Goal: Transaction & Acquisition: Purchase product/service

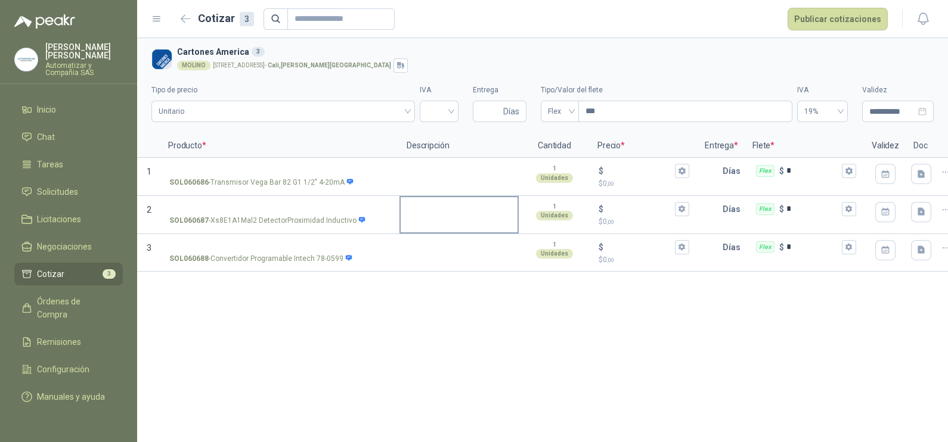
scroll to position [0, 21]
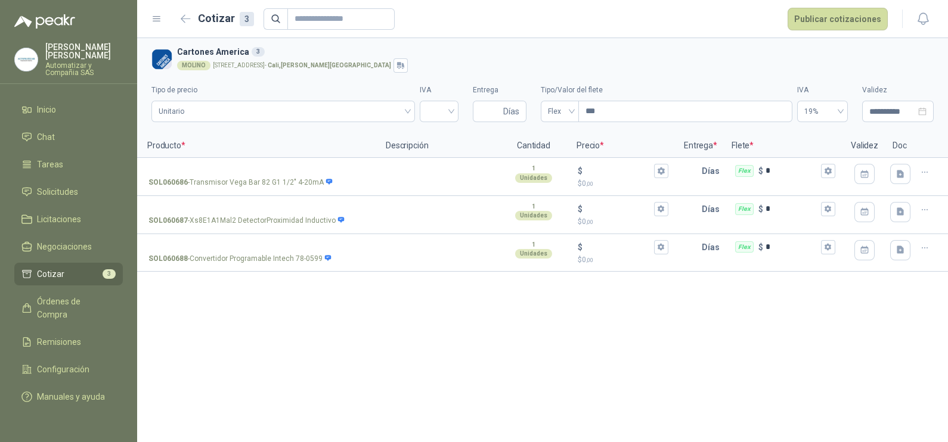
click at [323, 330] on div "**********" at bounding box center [542, 240] width 811 height 404
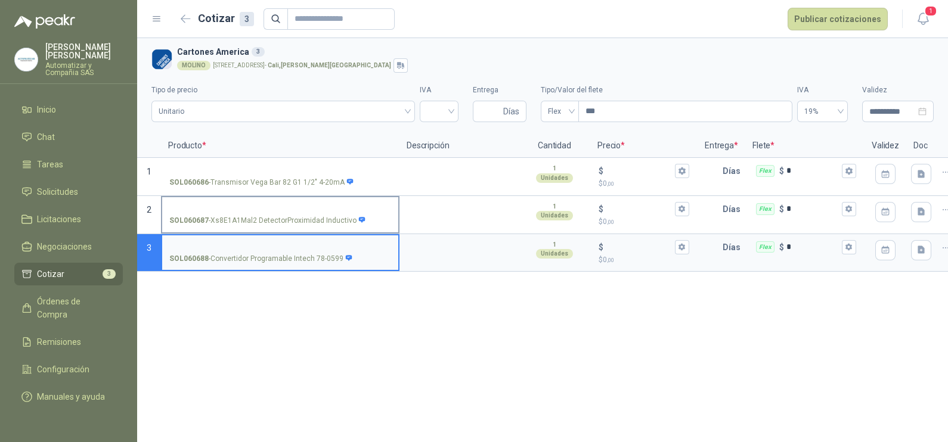
click at [232, 205] on input "SOL060687 - Xs8E1A1Mal2 DetectorProximidad Inductivo" at bounding box center [280, 209] width 222 height 9
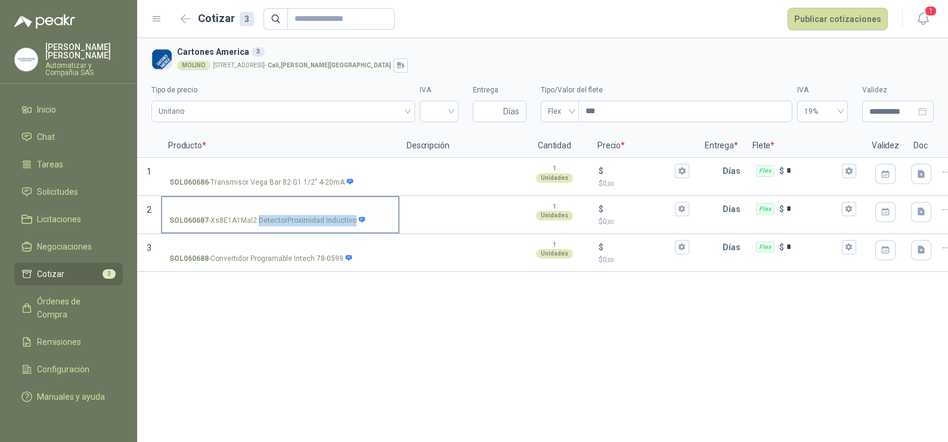
drag, startPoint x: 258, startPoint y: 221, endPoint x: 351, endPoint y: 222, distance: 92.4
click at [351, 222] on p "SOL060687 - Xs8E1A1Mal2 DetectorProximidad Inductivo" at bounding box center [267, 220] width 197 height 11
drag, startPoint x: 210, startPoint y: 221, endPoint x: 257, endPoint y: 225, distance: 47.2
click at [257, 225] on p "SOL060687 - Xs8E1A1Mal2 DetectorProximidad Inductivo" at bounding box center [267, 220] width 197 height 11
copy p "Xs8E1A1Mal2"
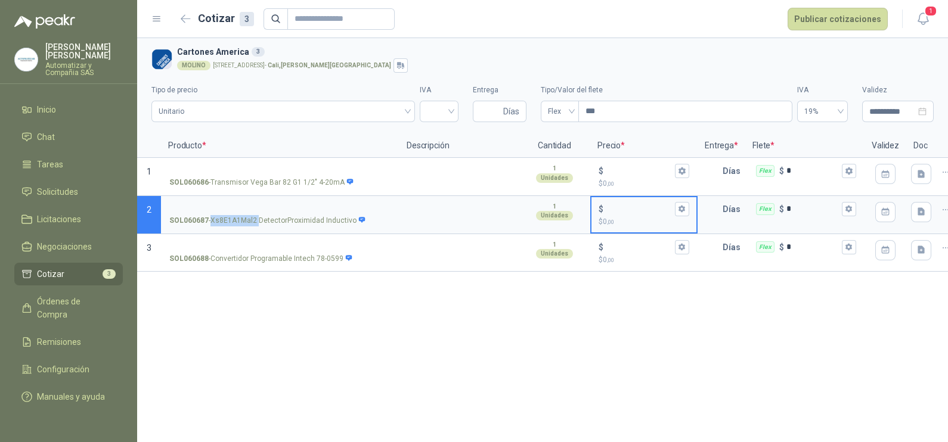
click at [629, 209] on input "$ $ 0 ,00" at bounding box center [639, 208] width 67 height 9
type input "*******"
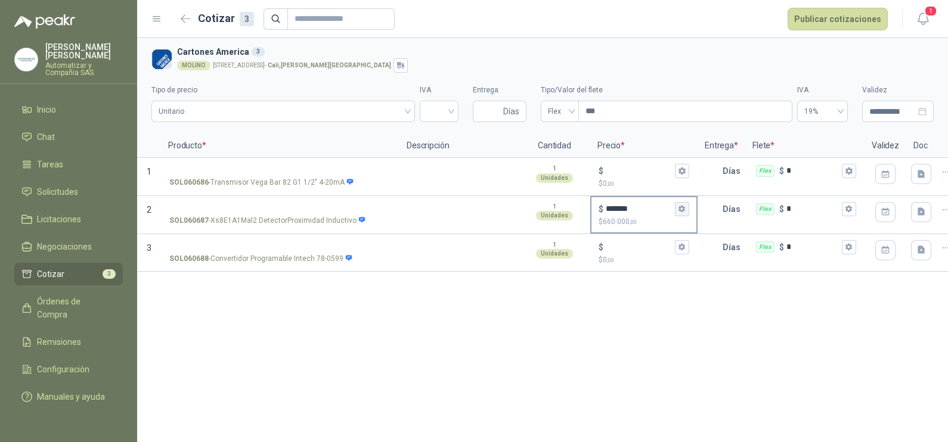
click at [686, 210] on icon "button" at bounding box center [682, 209] width 8 height 8
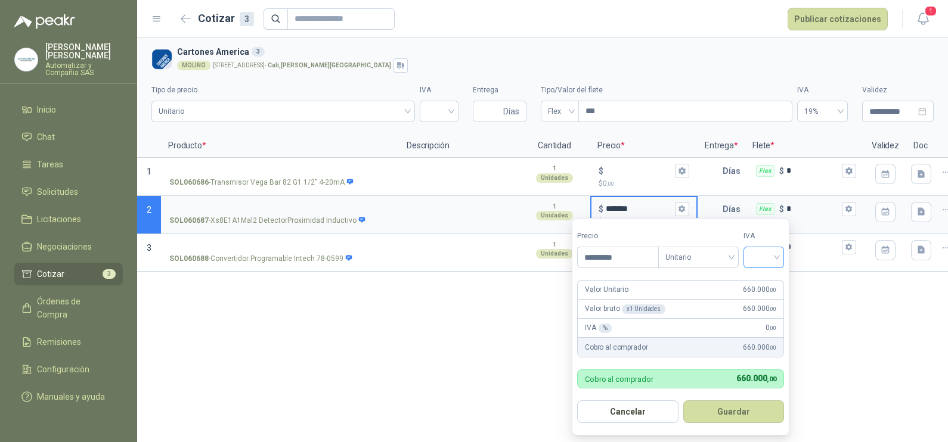
click at [776, 258] on input "search" at bounding box center [764, 256] width 26 height 18
click at [768, 286] on div "19%" at bounding box center [766, 282] width 22 height 13
click at [827, 306] on div "**********" at bounding box center [542, 240] width 811 height 404
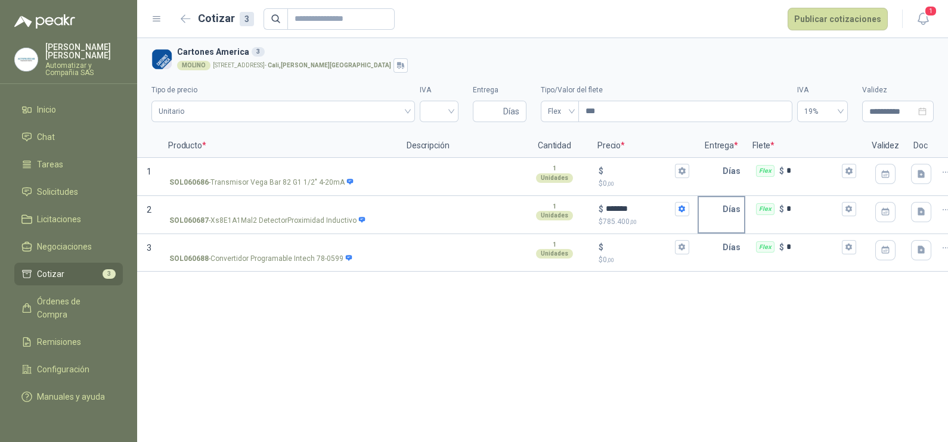
click at [713, 211] on input "text" at bounding box center [711, 209] width 24 height 24
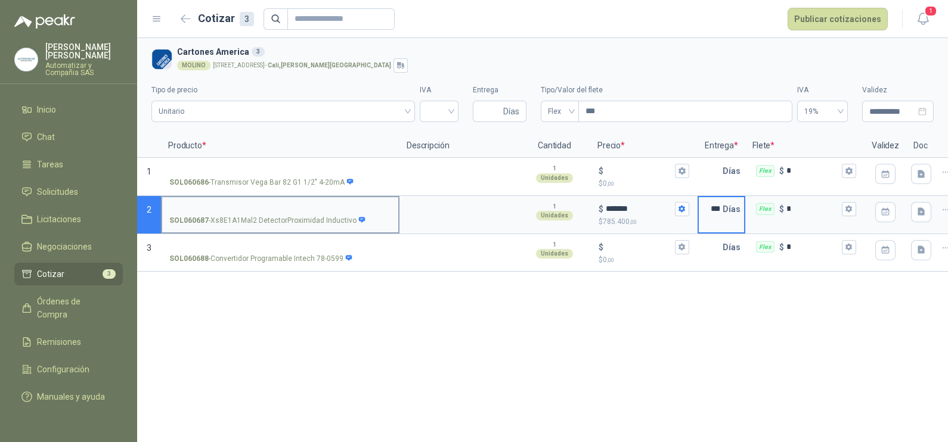
type input "***"
click at [272, 206] on input "SOL060687 - Xs8E1A1Mal2 DetectorProximidad Inductivo" at bounding box center [280, 209] width 222 height 9
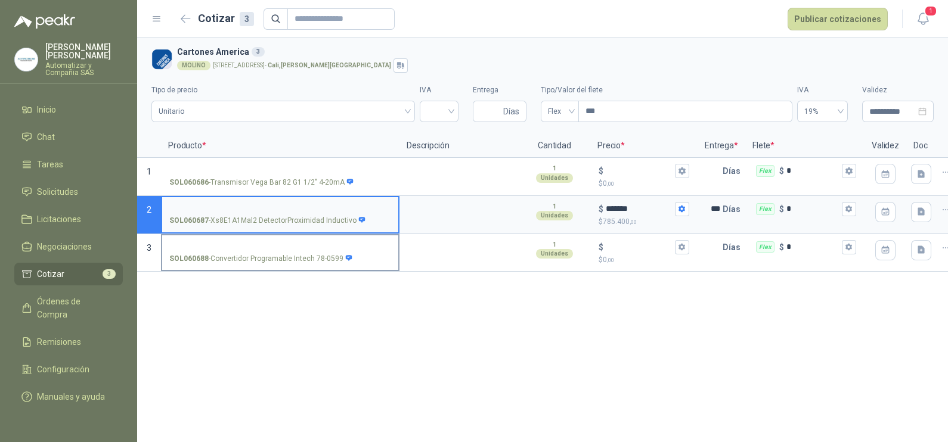
click at [295, 243] on input "SOL060688 - Convertidor Programable Intech 78-0599" at bounding box center [280, 247] width 222 height 9
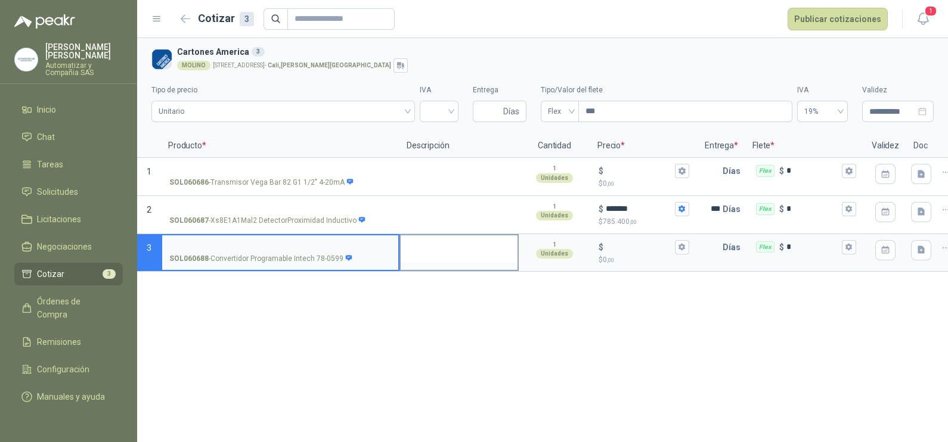
drag, startPoint x: 295, startPoint y: 240, endPoint x: 444, endPoint y: 252, distance: 148.9
click at [444, 252] on textarea at bounding box center [459, 248] width 117 height 27
click at [328, 247] on input "SOL060688 - Convertidor Programable Intech 78-0599" at bounding box center [280, 247] width 222 height 9
click at [320, 243] on input "**********" at bounding box center [280, 247] width 222 height 9
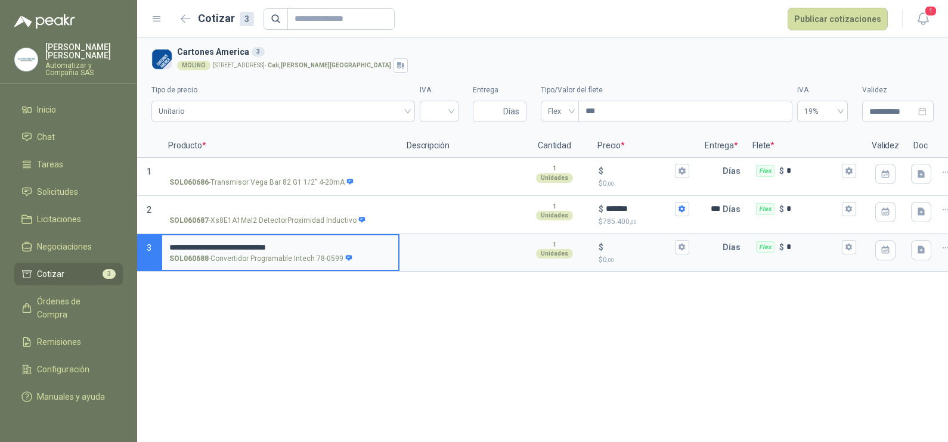
click at [320, 243] on input "**********" at bounding box center [280, 247] width 222 height 9
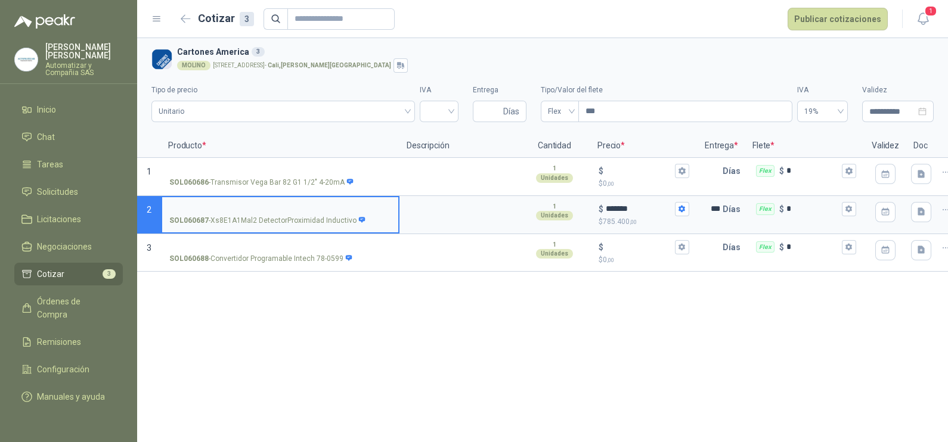
click at [258, 205] on input "SOL060687 - Xs8E1A1Mal2 DetectorProximidad Inductivo" at bounding box center [280, 209] width 222 height 9
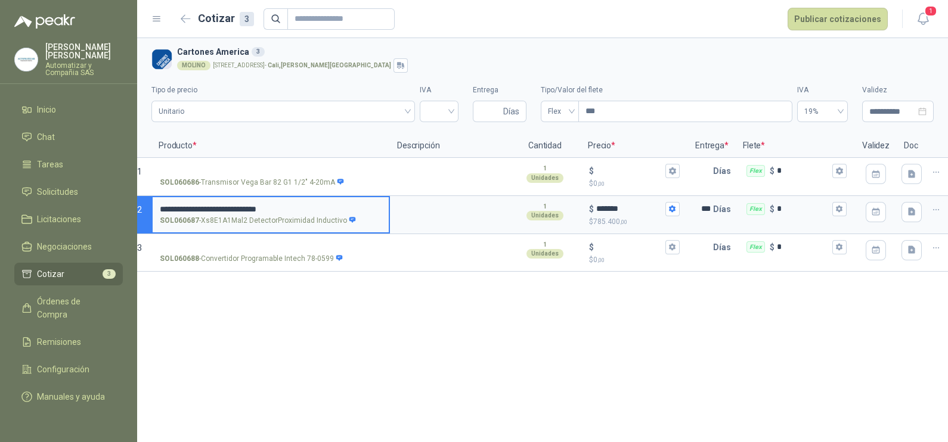
scroll to position [0, 12]
click at [935, 249] on icon "button" at bounding box center [934, 248] width 10 height 10
click at [906, 225] on button "Eliminar cotización" at bounding box center [891, 219] width 90 height 19
click at [933, 172] on icon "button" at bounding box center [934, 173] width 10 height 10
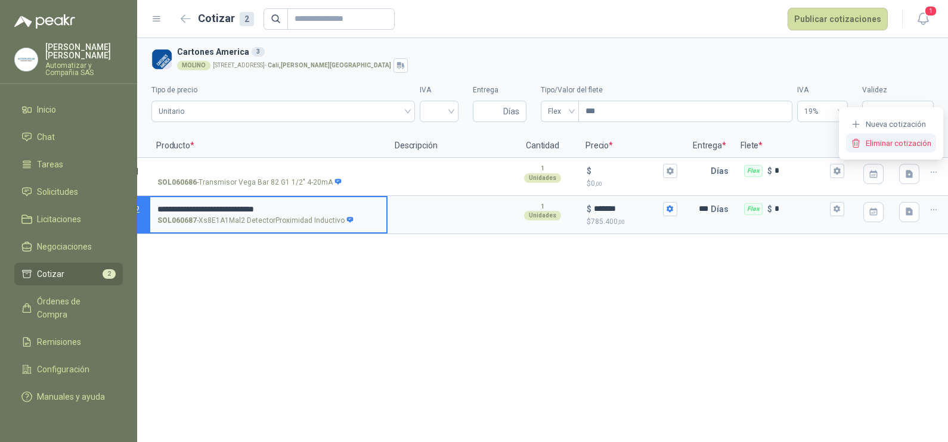
click at [885, 151] on button "Eliminar cotización" at bounding box center [891, 143] width 90 height 19
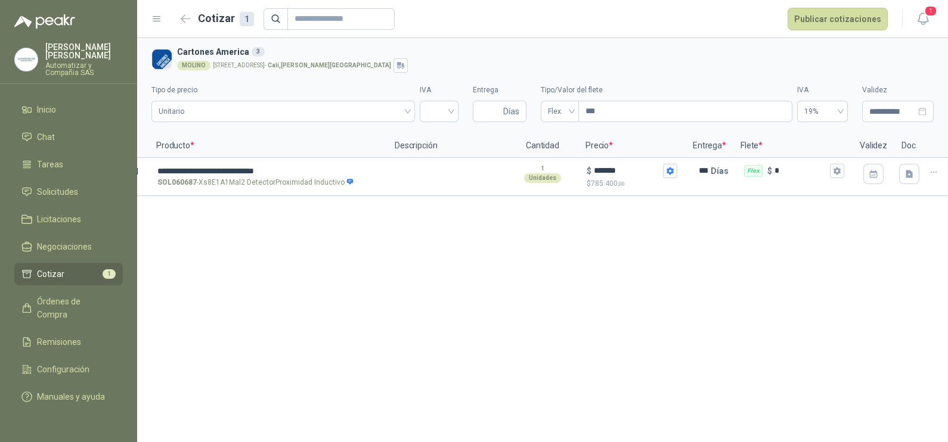
scroll to position [0, 0]
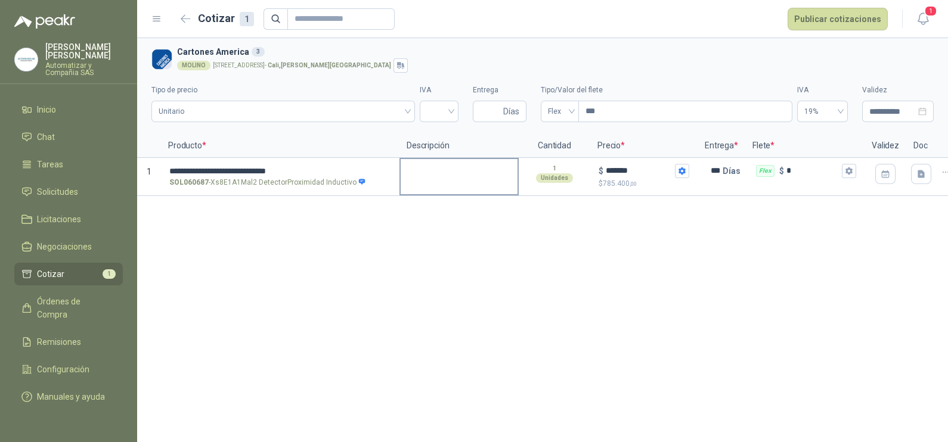
click at [407, 166] on textarea at bounding box center [459, 172] width 117 height 27
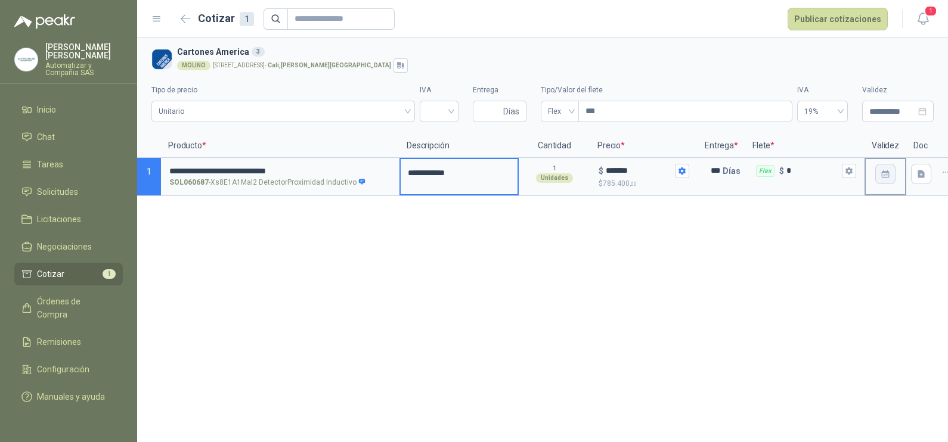
click at [882, 165] on button "button" at bounding box center [885, 174] width 20 height 20
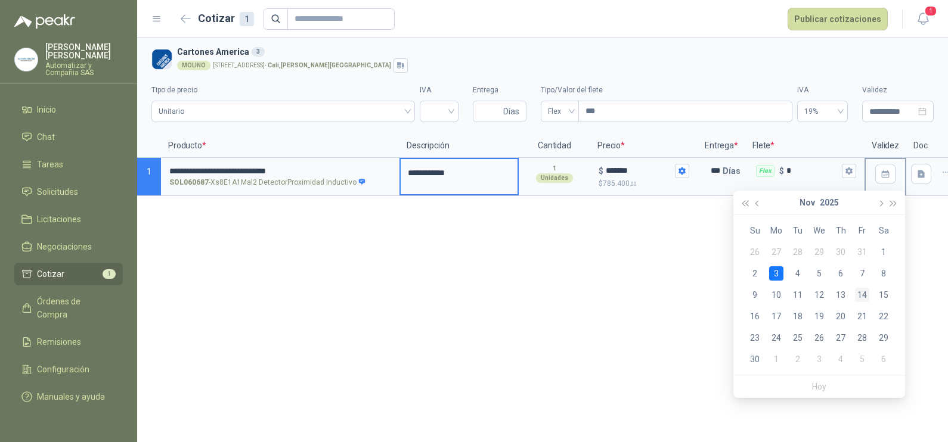
click at [860, 292] on div "14" at bounding box center [862, 295] width 14 height 14
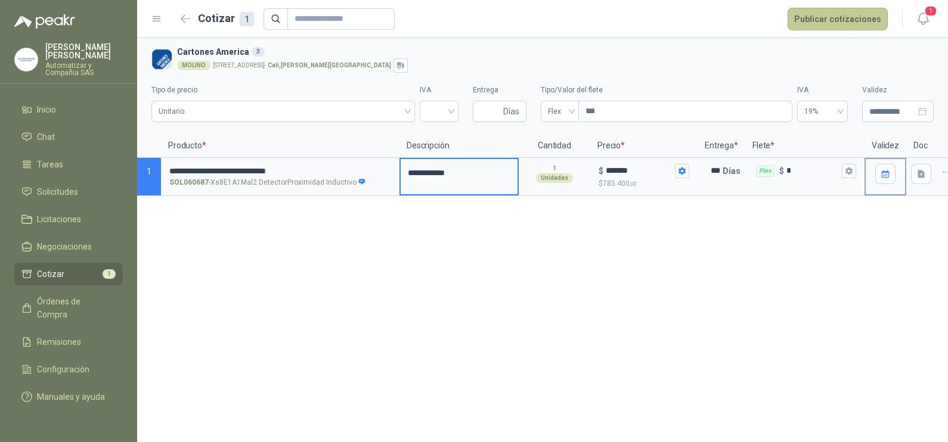
click at [810, 24] on button "Publicar cotizaciones" at bounding box center [838, 19] width 100 height 23
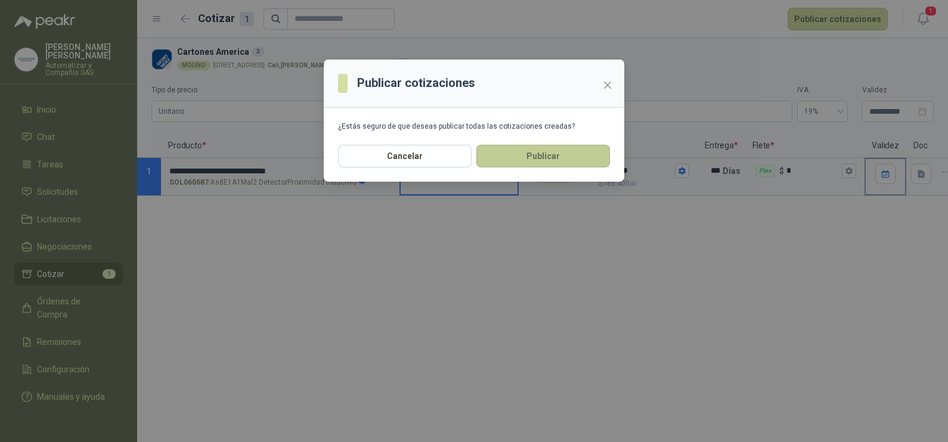
click at [513, 150] on button "Publicar" at bounding box center [543, 156] width 134 height 23
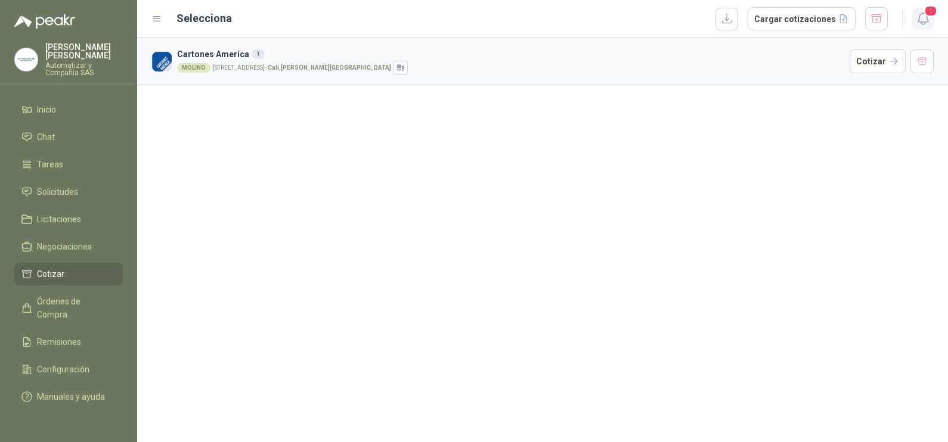
click at [913, 27] on button "1" at bounding box center [922, 18] width 21 height 21
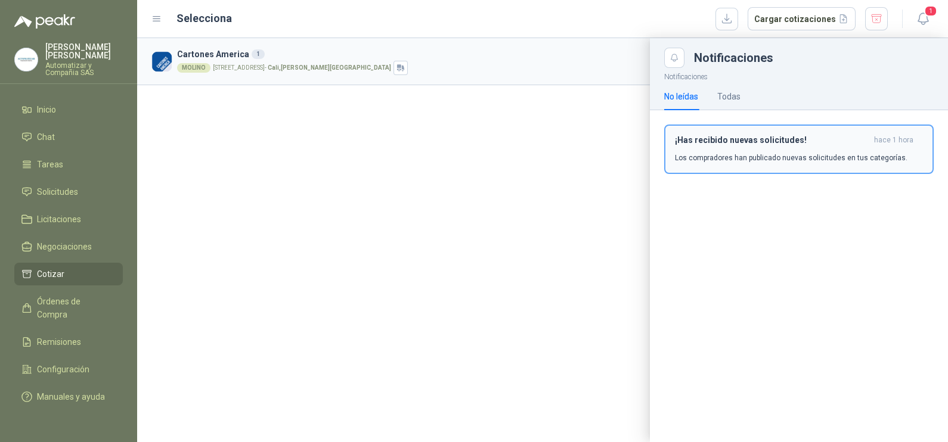
click at [762, 136] on h3 "¡Has recibido nuevas solicitudes!" at bounding box center [772, 140] width 194 height 10
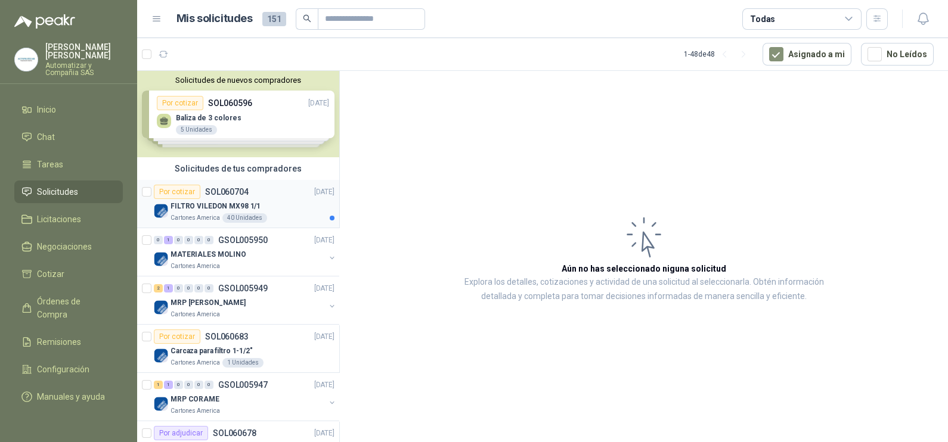
click at [258, 201] on div "FILTRO VILEDON MX98 1/1" at bounding box center [253, 206] width 164 height 14
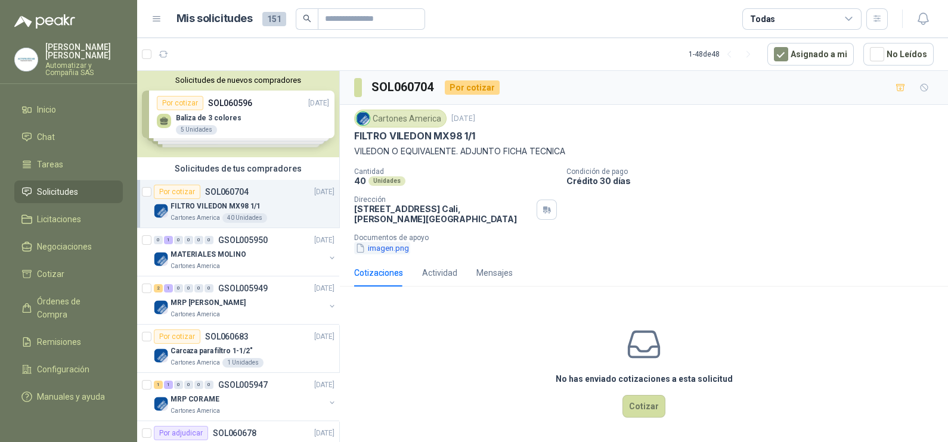
click at [399, 246] on button "imagen.png" at bounding box center [382, 248] width 56 height 13
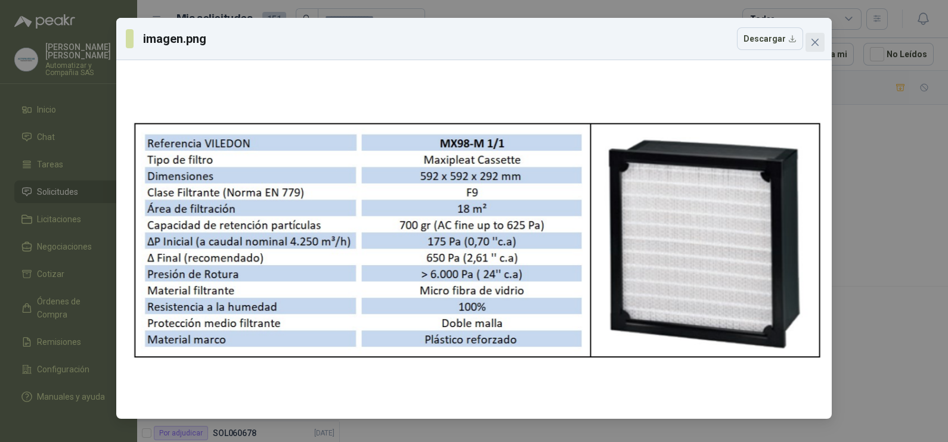
click at [816, 44] on icon "close" at bounding box center [815, 43] width 10 height 10
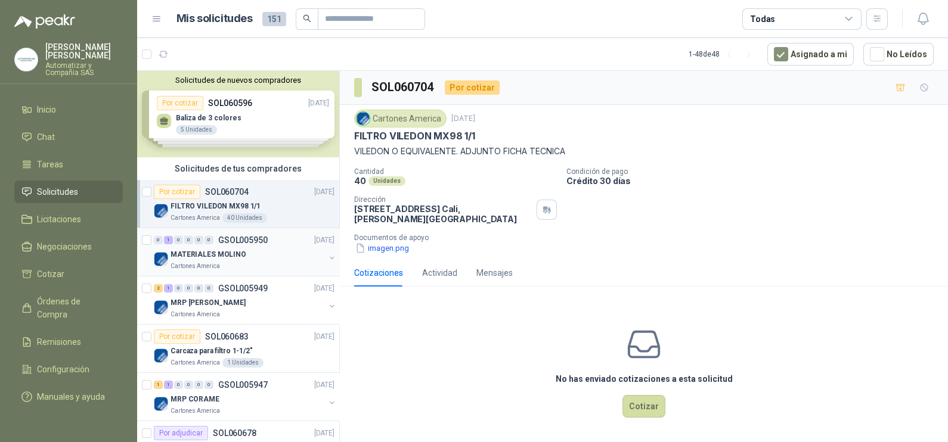
click at [204, 250] on p "MATERIALES MOLINO" at bounding box center [209, 254] width 76 height 11
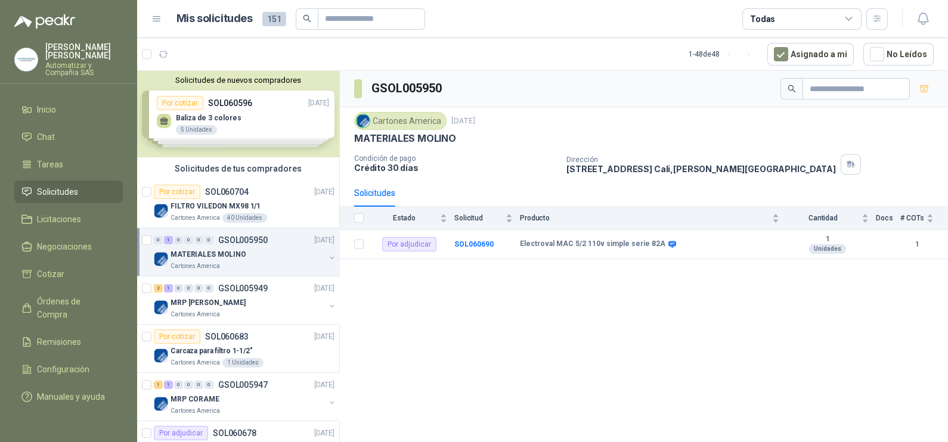
drag, startPoint x: 897, startPoint y: 328, endPoint x: 828, endPoint y: 325, distance: 68.6
click at [859, 329] on div "GSOL005950 Cartones America [DATE] MATERIALES MOLINO Condición de pago Crédito …" at bounding box center [644, 259] width 608 height 376
click at [197, 289] on div "0" at bounding box center [198, 288] width 9 height 8
